Goal: Complete application form

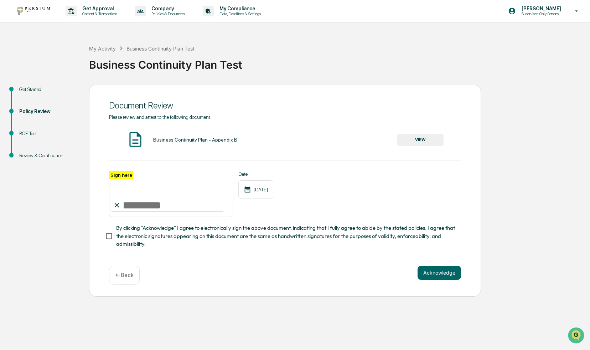
click at [417, 141] on button "VIEW" at bounding box center [420, 140] width 46 height 12
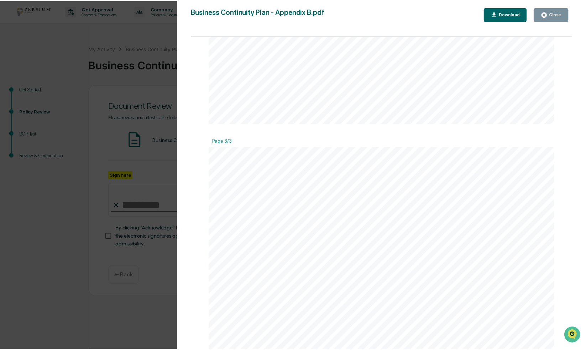
scroll to position [859, 0]
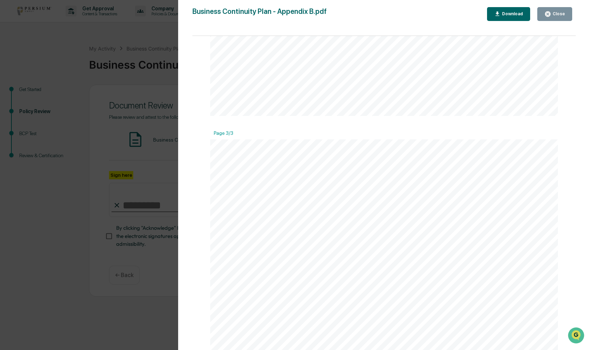
click at [554, 11] on div "Close" at bounding box center [558, 13] width 14 height 5
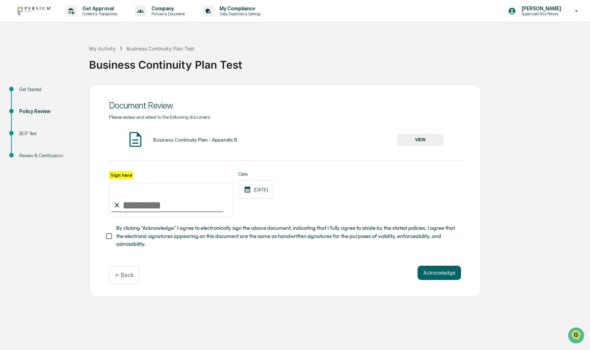
click at [132, 208] on input "Sign here" at bounding box center [171, 200] width 124 height 34
type input "**********"
click at [437, 272] on button "Acknowledge" at bounding box center [438, 273] width 43 height 14
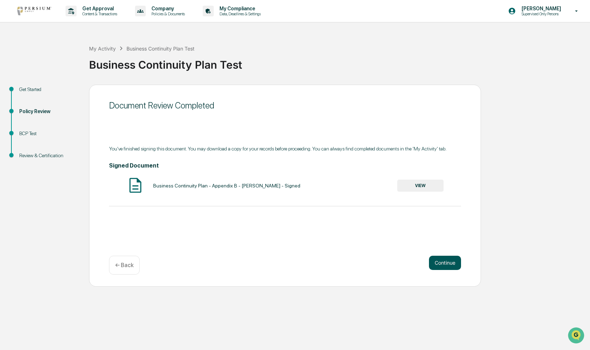
click at [439, 262] on button "Continue" at bounding box center [445, 263] width 32 height 14
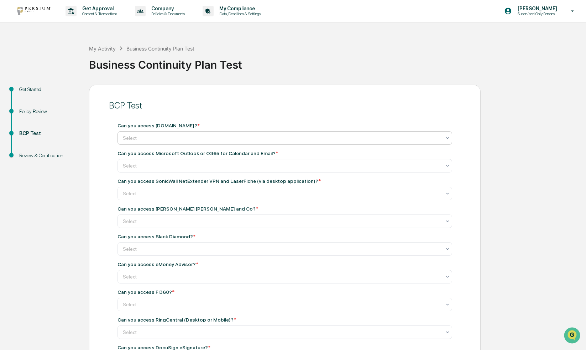
click at [384, 141] on div at bounding box center [282, 138] width 318 height 7
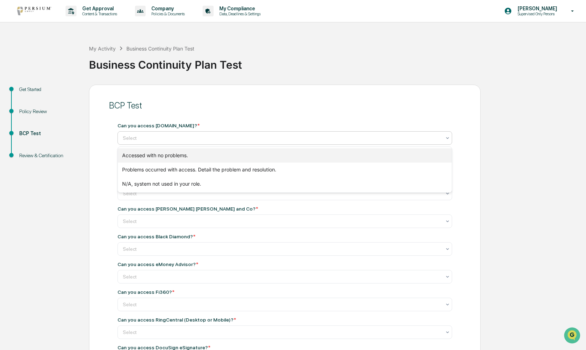
click at [367, 152] on div "Accessed with no problems." at bounding box center [285, 155] width 334 height 14
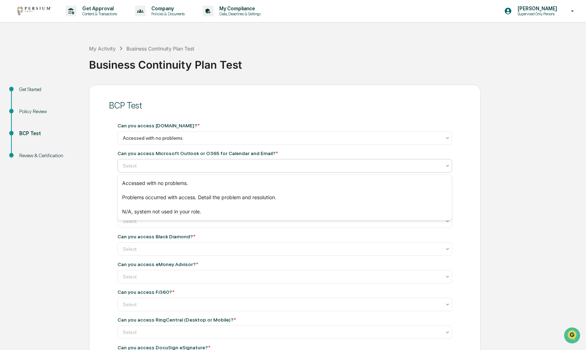
click at [358, 166] on div at bounding box center [282, 165] width 318 height 7
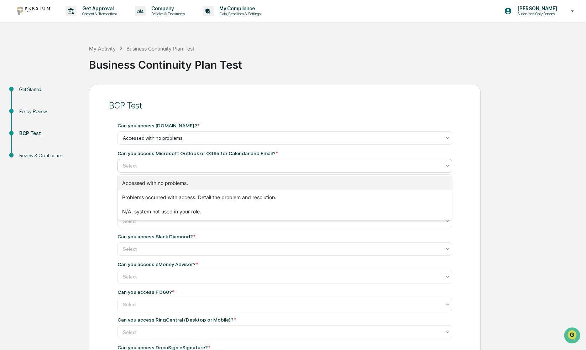
click at [347, 184] on div "Accessed with no problems." at bounding box center [285, 183] width 334 height 14
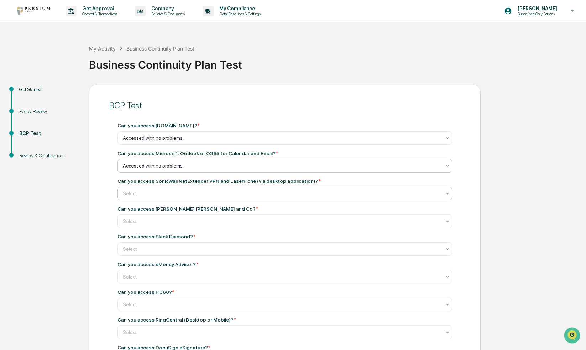
click at [334, 143] on div "Select" at bounding box center [281, 138] width 325 height 10
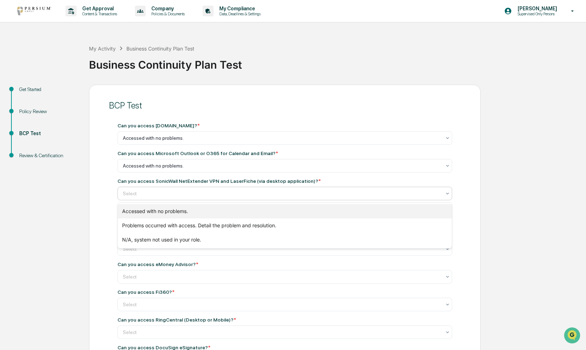
click at [317, 212] on div "Accessed with no problems." at bounding box center [285, 211] width 334 height 14
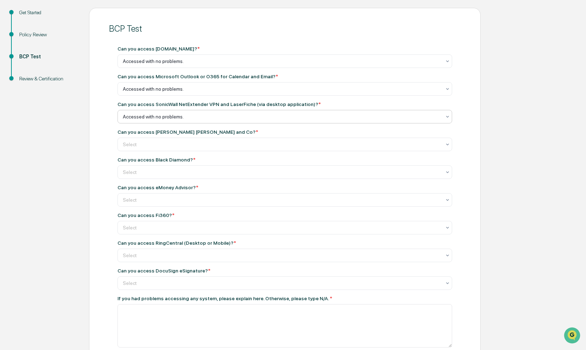
scroll to position [81, 0]
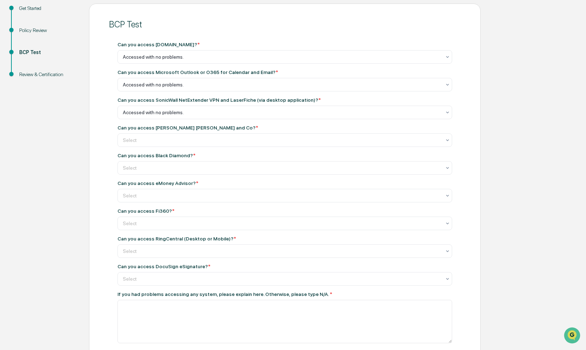
click at [318, 133] on div "Can you access [PERSON_NAME] [PERSON_NAME] and Co? * Select" at bounding box center [285, 136] width 335 height 22
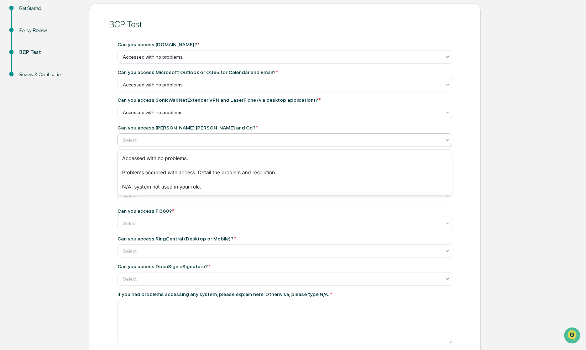
click at [320, 140] on div at bounding box center [282, 140] width 318 height 7
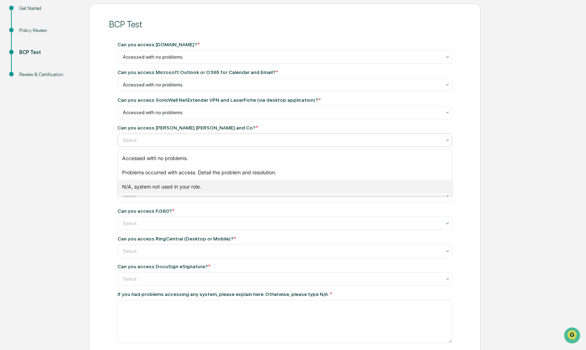
click at [293, 182] on div "N/A, system not used in your role." at bounding box center [285, 187] width 334 height 14
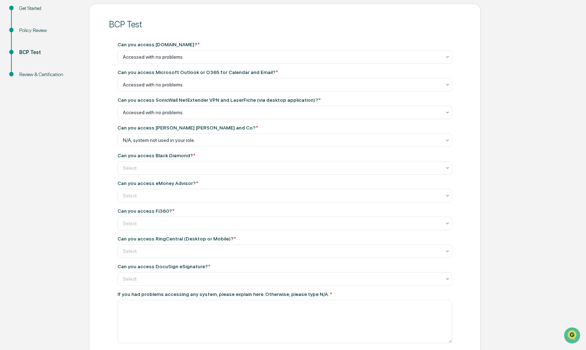
click at [295, 161] on div "Can you access Black Diamond? * Select" at bounding box center [285, 164] width 335 height 22
click at [287, 62] on div "Select" at bounding box center [281, 57] width 325 height 10
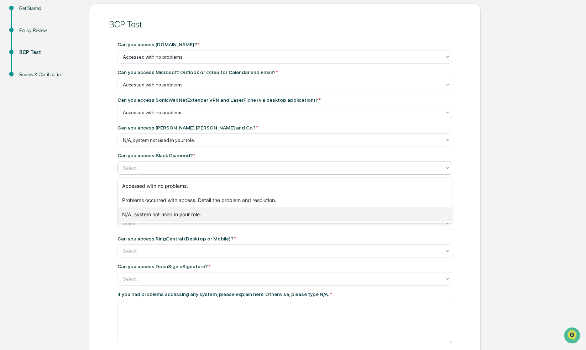
click at [253, 214] on div "N/A, system not used in your role." at bounding box center [285, 215] width 334 height 14
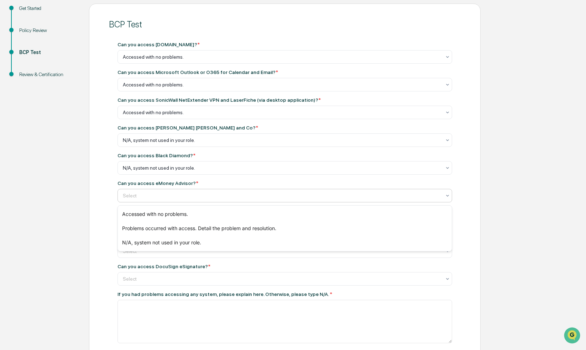
click at [251, 199] on div at bounding box center [282, 195] width 318 height 7
drag, startPoint x: 230, startPoint y: 231, endPoint x: 226, endPoint y: 242, distance: 11.3
click at [226, 242] on div "Accessed with no problems. Problems occurred with access. Detail the problem an…" at bounding box center [285, 229] width 334 height 46
click at [227, 243] on div "N/A, system not used in your role." at bounding box center [285, 243] width 334 height 14
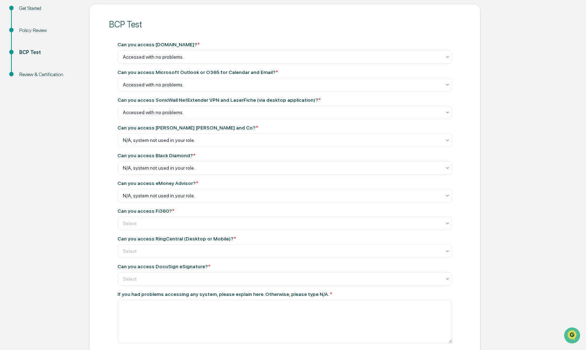
click at [231, 214] on div "Can you access Fi360? *" at bounding box center [285, 211] width 335 height 6
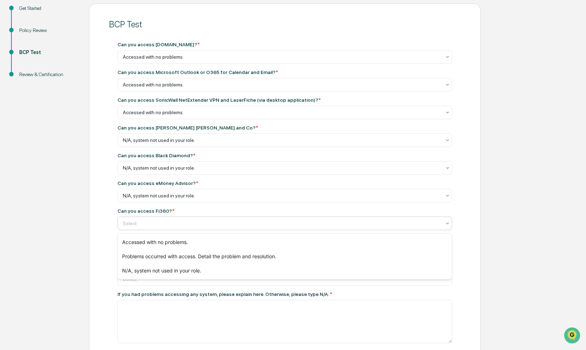
click at [224, 226] on div at bounding box center [282, 223] width 318 height 7
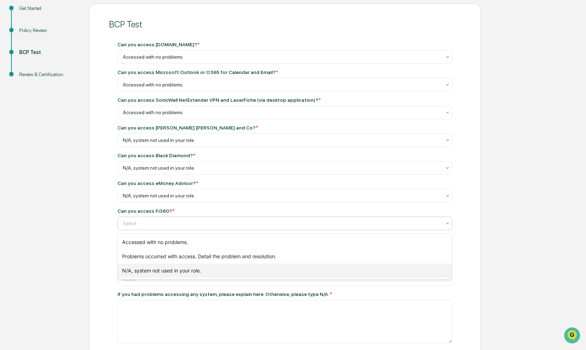
click at [202, 269] on div "N/A, system not used in your role." at bounding box center [285, 271] width 334 height 14
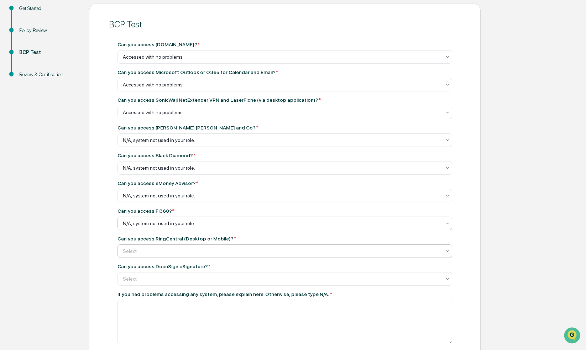
click at [213, 61] on div at bounding box center [282, 56] width 318 height 7
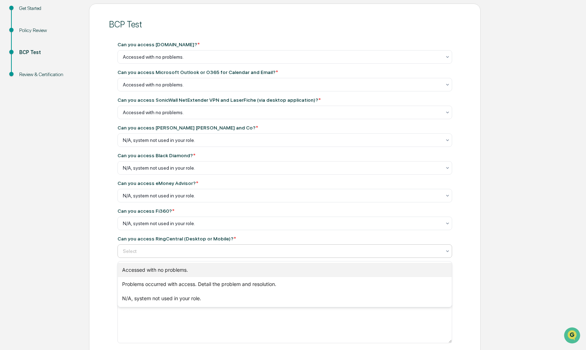
click at [196, 271] on div "Accessed with no problems." at bounding box center [285, 270] width 334 height 14
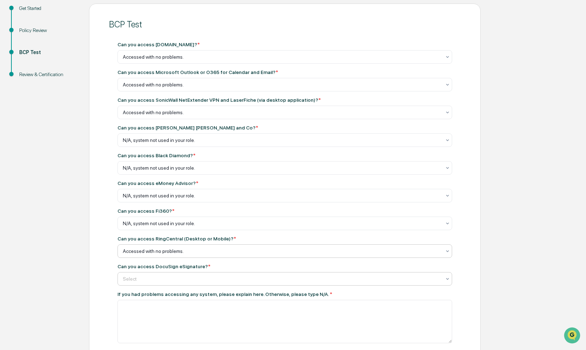
click at [195, 61] on div at bounding box center [282, 56] width 318 height 7
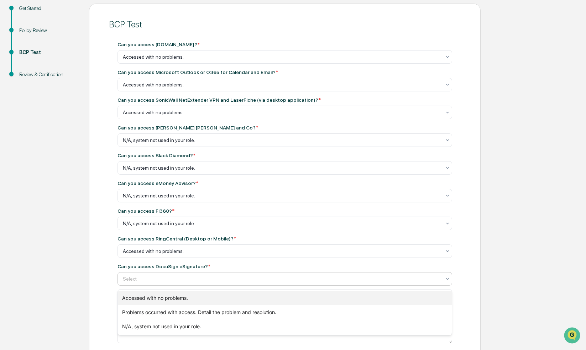
click at [187, 298] on div "Accessed with no problems." at bounding box center [285, 298] width 334 height 14
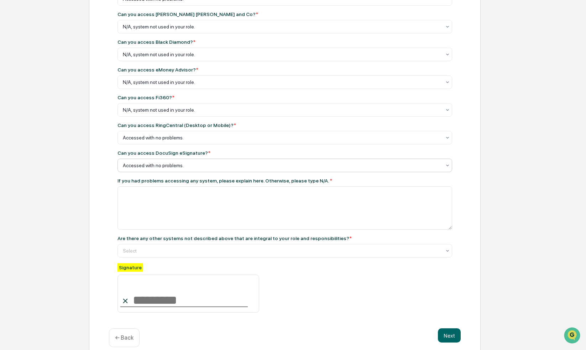
scroll to position [195, 0]
click at [179, 250] on div at bounding box center [282, 250] width 318 height 7
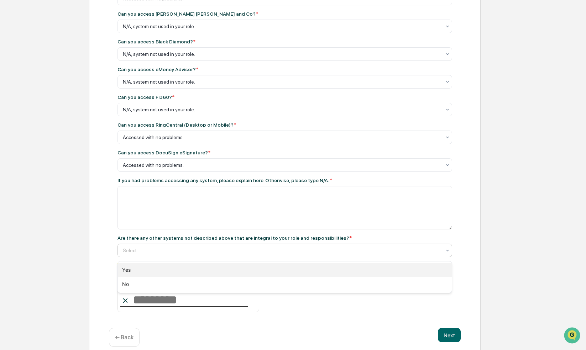
click at [160, 271] on div "Yes" at bounding box center [285, 270] width 334 height 14
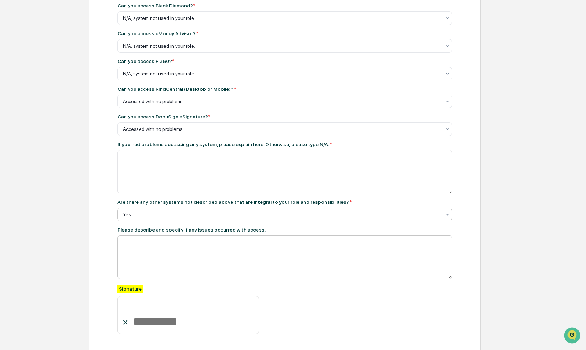
scroll to position [266, 0]
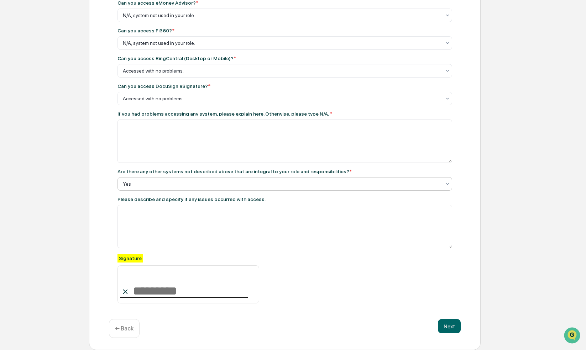
click at [160, 273] on input at bounding box center [189, 285] width 142 height 38
type input "**********"
click at [447, 323] on button "Next" at bounding box center [449, 326] width 23 height 14
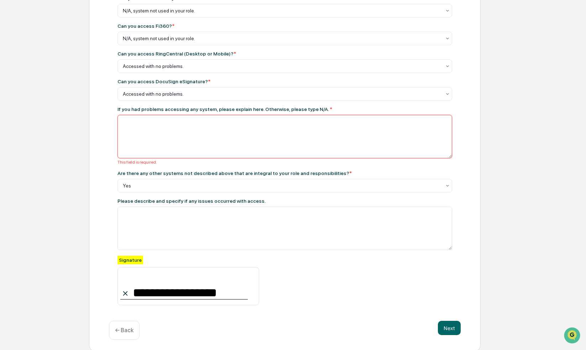
click at [324, 133] on textarea at bounding box center [285, 136] width 335 height 43
type textarea "***"
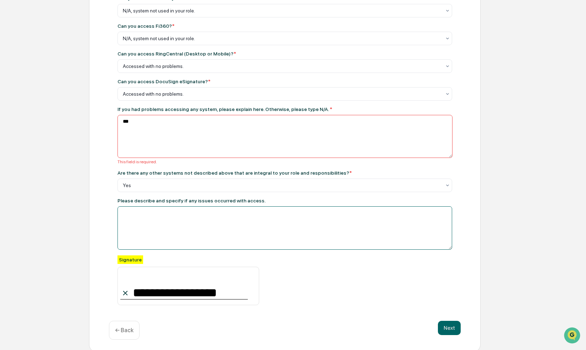
click at [198, 158] on textarea at bounding box center [285, 136] width 335 height 43
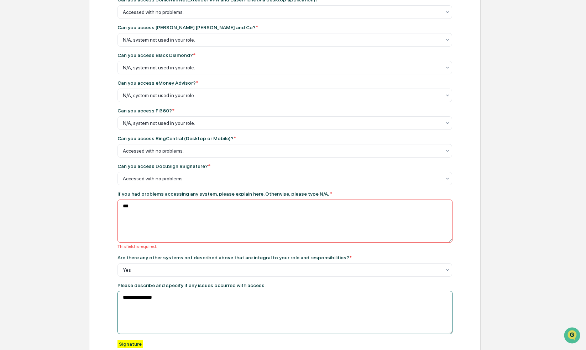
scroll to position [273, 0]
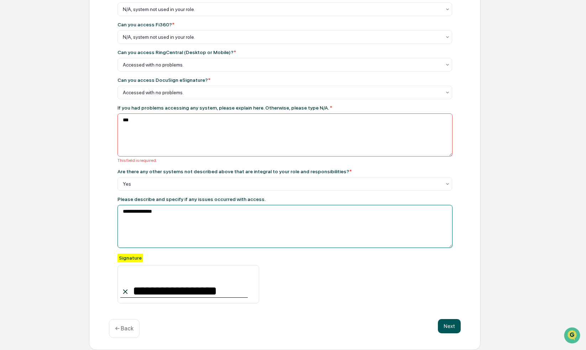
type textarea "**********"
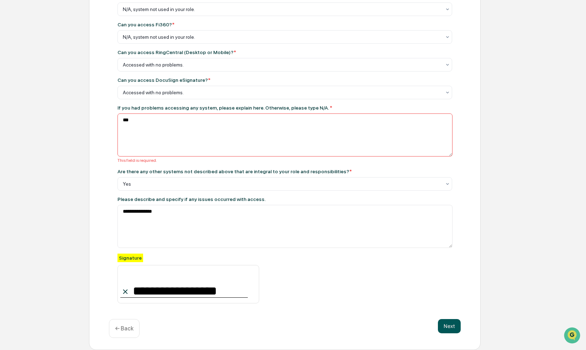
click at [452, 331] on button "Next" at bounding box center [449, 326] width 23 height 14
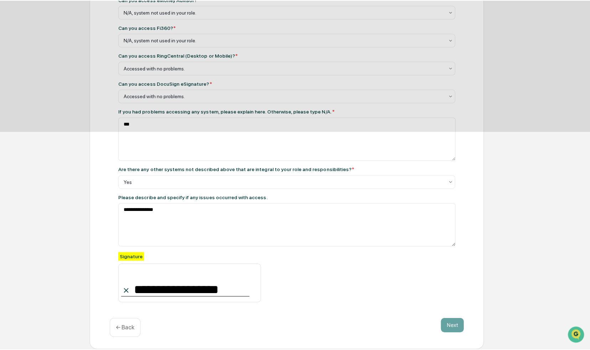
scroll to position [0, 0]
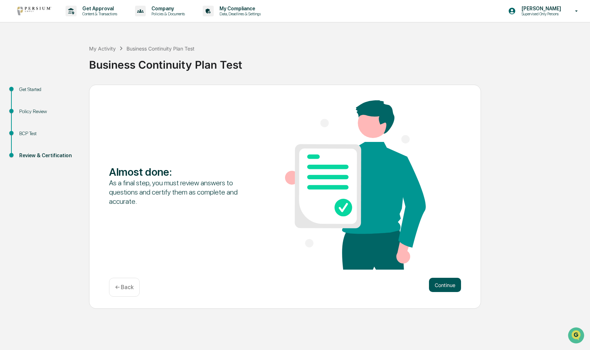
click at [435, 286] on button "Continue" at bounding box center [445, 285] width 32 height 14
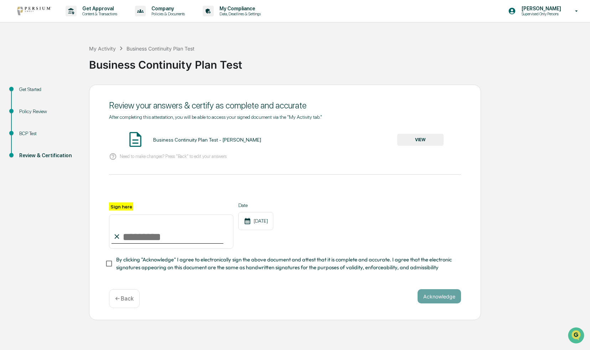
click at [414, 134] on button "VIEW" at bounding box center [420, 140] width 46 height 12
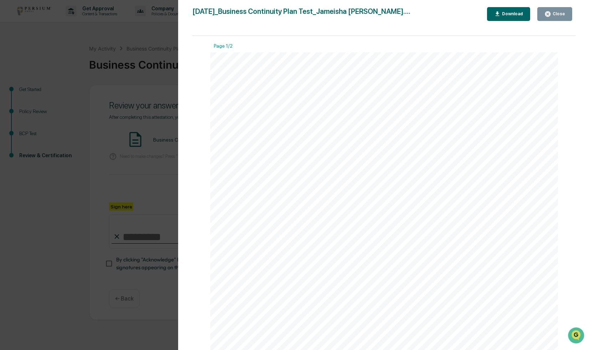
click at [551, 16] on icon "button" at bounding box center [547, 14] width 7 height 7
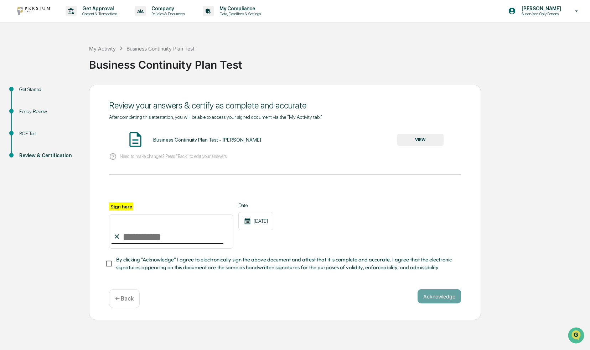
click at [163, 234] on input "Sign here" at bounding box center [171, 232] width 124 height 34
type input "**********"
click at [433, 298] on button "Acknowledge" at bounding box center [438, 296] width 43 height 14
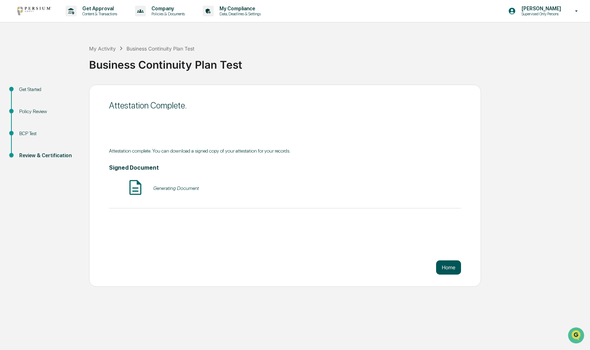
click at [446, 267] on button "Home" at bounding box center [448, 268] width 25 height 14
